Goal: Navigation & Orientation: Go to known website

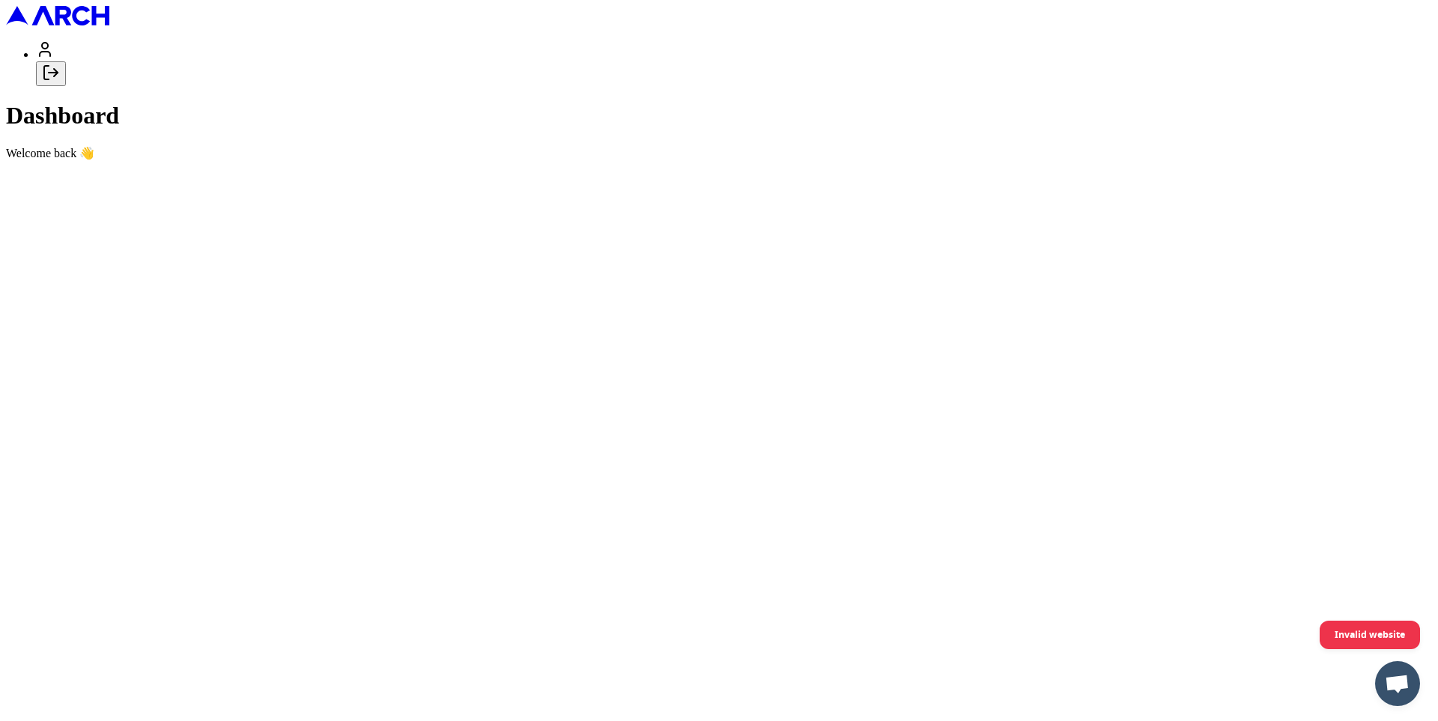
click at [60, 82] on icon "Log out" at bounding box center [51, 73] width 18 height 18
type input "[EMAIL_ADDRESS][DOMAIN_NAME]"
